Goal: Find specific page/section: Find specific page/section

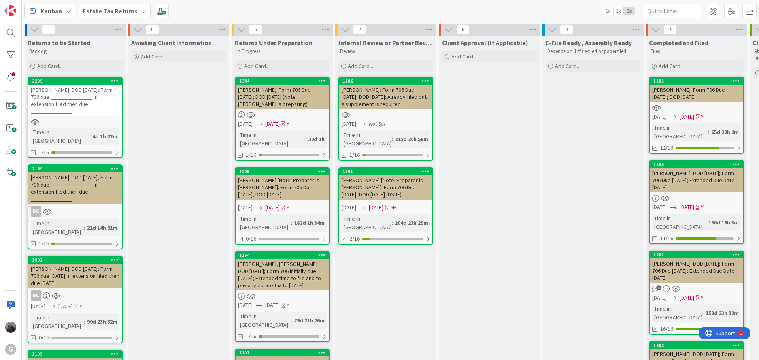
click at [106, 15] on span "Estate Tax Returns" at bounding box center [110, 10] width 55 height 9
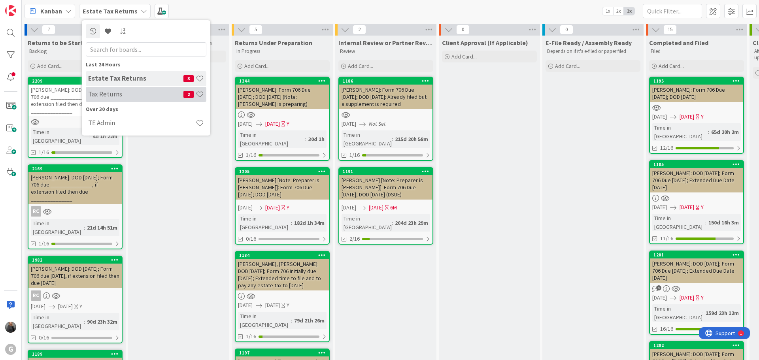
click at [116, 94] on h4 "Tax Returns" at bounding box center [135, 94] width 95 height 8
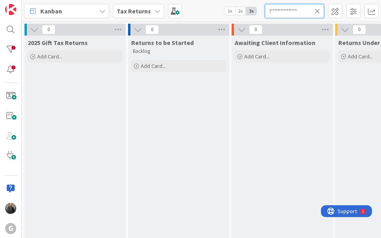
type input "?""""""""""
click at [258, 92] on div "Awaiting Client Information Add Card..." at bounding box center [282, 194] width 101 height 317
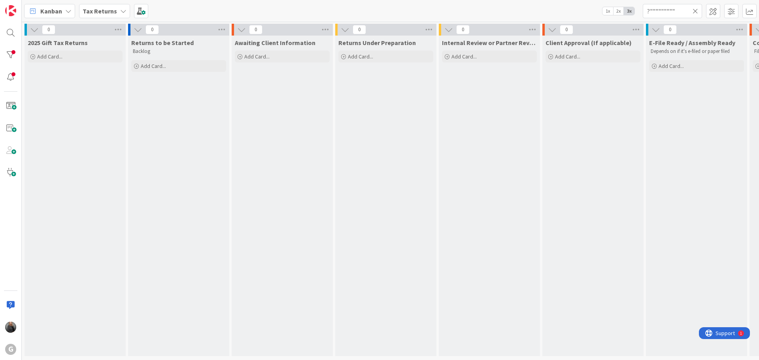
click at [328, 139] on div "Awaiting Client Information Add Card..." at bounding box center [282, 196] width 101 height 321
